Goal: Check status

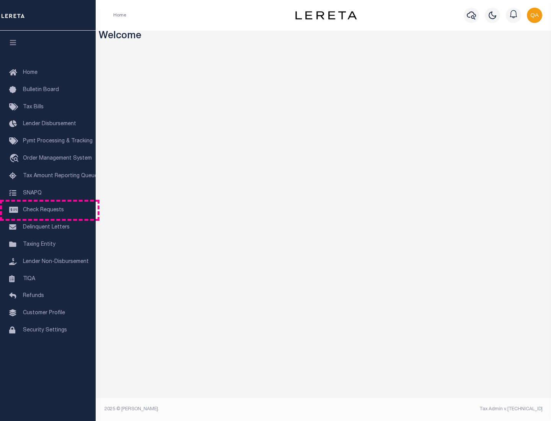
click at [48, 210] on span "Check Requests" at bounding box center [43, 210] width 41 height 5
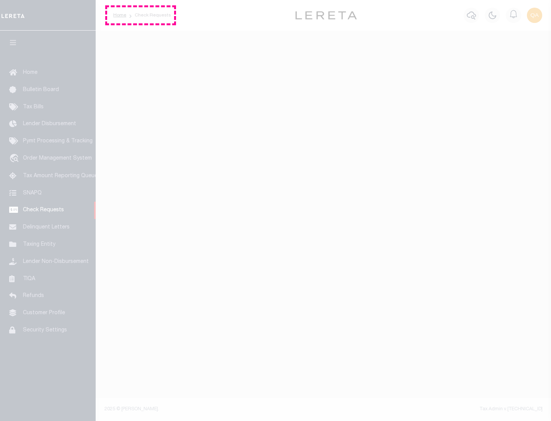
select select "50"
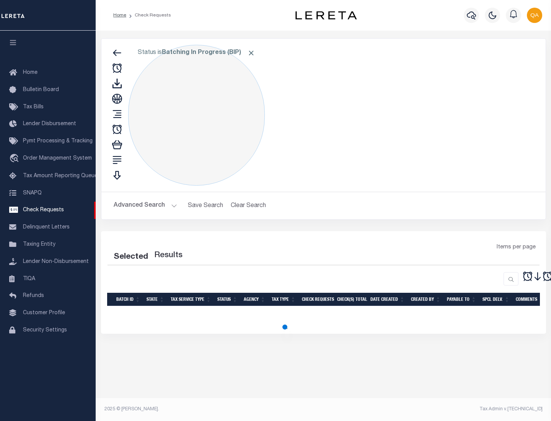
select select "50"
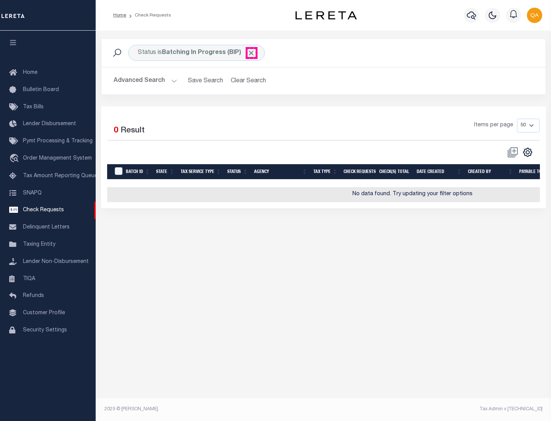
click at [252, 53] on span "Click to Remove" at bounding box center [251, 53] width 8 height 8
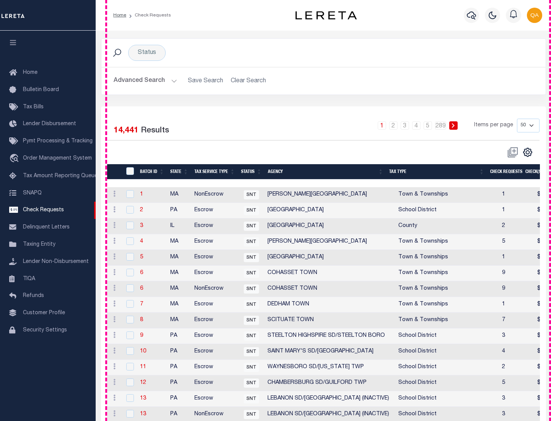
scroll to position [369, 0]
